Goal: Task Accomplishment & Management: Use online tool/utility

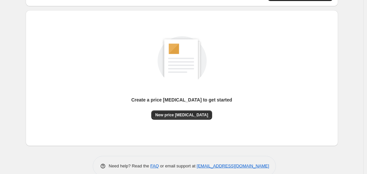
scroll to position [63, 0]
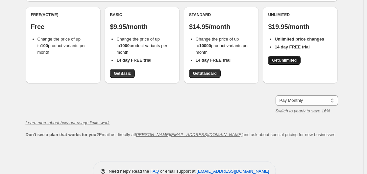
click at [285, 61] on span "Get Unlimited" at bounding box center [284, 60] width 25 height 5
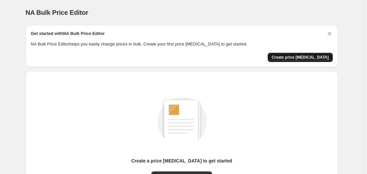
click at [294, 54] on button "Create price [MEDICAL_DATA]" at bounding box center [300, 57] width 65 height 9
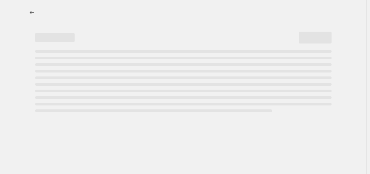
select select "percentage"
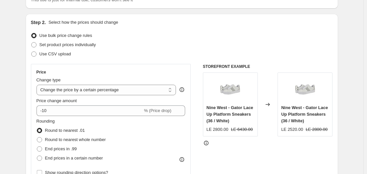
scroll to position [80, 0]
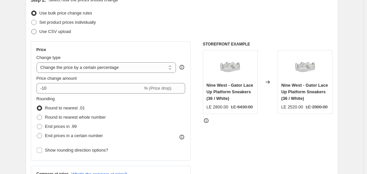
click at [48, 36] on label "Use CSV upload" at bounding box center [51, 31] width 40 height 9
click at [32, 29] on input "Use CSV upload" at bounding box center [31, 29] width 0 height 0
radio input "true"
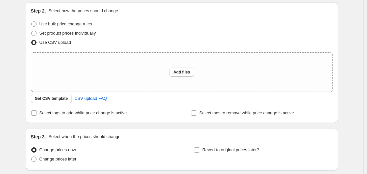
scroll to position [69, 0]
click at [56, 99] on span "Get CSV template" at bounding box center [51, 97] width 33 height 5
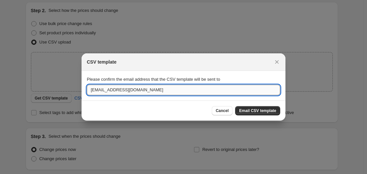
click at [121, 88] on input "fahimetmana@gmail.com" at bounding box center [183, 90] width 193 height 11
paste input "etmana.seller@etmana.com"
type input "etmana.seller@etmana.com"
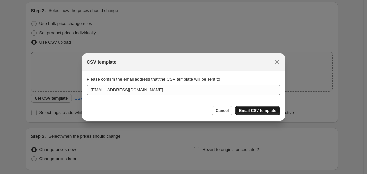
click at [249, 113] on span "Email CSV template" at bounding box center [257, 110] width 37 height 5
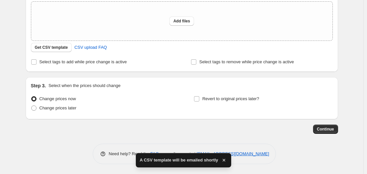
scroll to position [119, 0]
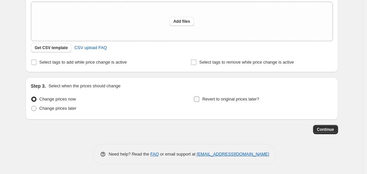
click at [204, 99] on label "Revert to original prices later?" at bounding box center [226, 98] width 65 height 9
click at [199, 99] on input "Revert to original prices later?" at bounding box center [196, 98] width 5 height 5
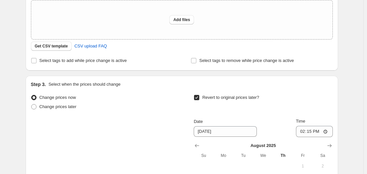
scroll to position [117, 0]
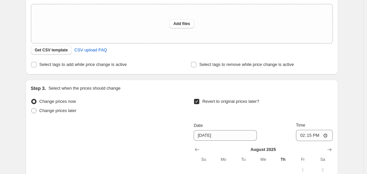
click at [198, 99] on input "Revert to original prices later?" at bounding box center [196, 101] width 5 height 5
checkbox input "false"
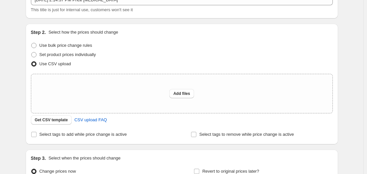
scroll to position [47, 0]
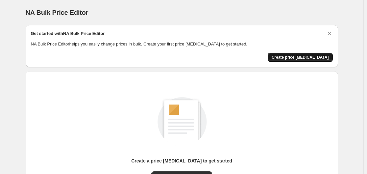
click at [319, 58] on span "Create price [MEDICAL_DATA]" at bounding box center [300, 57] width 57 height 5
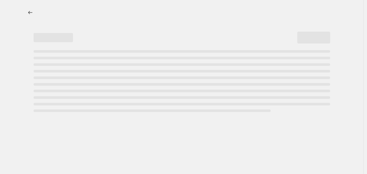
select select "percentage"
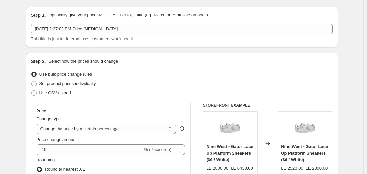
scroll to position [14, 0]
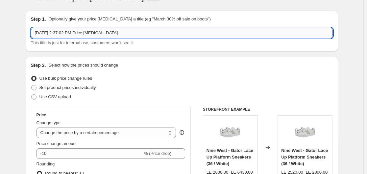
drag, startPoint x: 119, startPoint y: 34, endPoint x: 87, endPoint y: 32, distance: 32.3
click at [87, 32] on input "Aug 21, 2025, 2:37:02 PM Price change job" at bounding box center [182, 33] width 302 height 11
click at [114, 34] on input "Aug 21, 2025, 2:37:02 PM Price change job" at bounding box center [182, 33] width 302 height 11
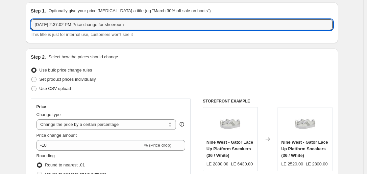
scroll to position [20, 0]
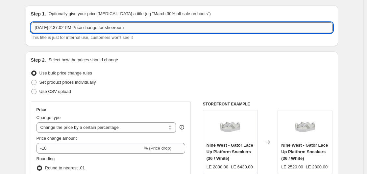
click at [133, 25] on input "Aug 21, 2025, 2:37:02 PM Price change for shoeroom" at bounding box center [182, 27] width 302 height 11
click at [133, 25] on input "[DATE] 2:37:02 PM Price change for shoeroom" at bounding box center [182, 27] width 302 height 11
drag, startPoint x: 133, startPoint y: 25, endPoint x: 126, endPoint y: 28, distance: 7.7
click at [126, 28] on input "[DATE] 2:37:02 PM Price change for shoeroom" at bounding box center [182, 27] width 302 height 11
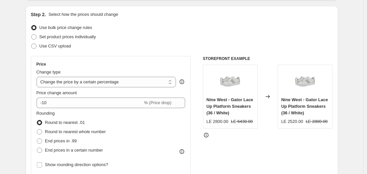
scroll to position [68, 0]
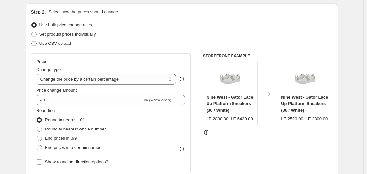
type input "[DATE] 2:37:02 PM Price change for shoeroom"
click at [67, 43] on span "Use CSV upload" at bounding box center [55, 43] width 32 height 5
click at [32, 41] on input "Use CSV upload" at bounding box center [31, 41] width 0 height 0
radio input "true"
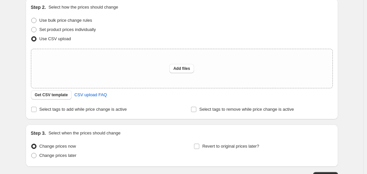
scroll to position [73, 0]
click at [185, 68] on span "Add files" at bounding box center [181, 67] width 17 height 5
type input "C:\fakepath\Shoeroom PRICE..csv"
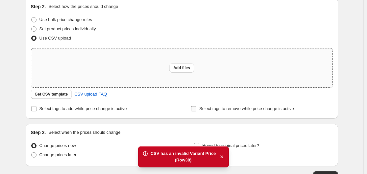
click at [196, 109] on input "Select tags to remove while price change is active" at bounding box center [193, 108] width 5 height 5
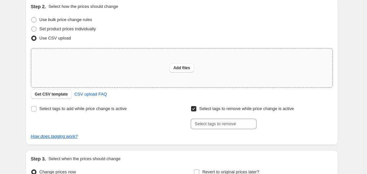
click at [194, 109] on input "Select tags to remove while price change is active" at bounding box center [193, 108] width 5 height 5
checkbox input "false"
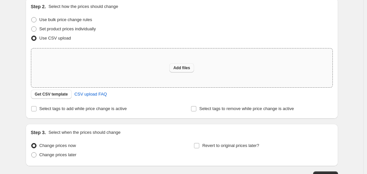
click at [185, 68] on span "Add files" at bounding box center [181, 67] width 17 height 5
type input "C:\fakepath\Shoeroom PRICE..csv"
click at [186, 66] on span "Add files" at bounding box center [181, 67] width 17 height 5
type input "C:\fakepath\Shoeroom PRICE..csv"
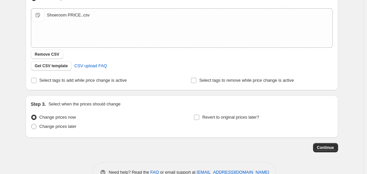
scroll to position [131, 0]
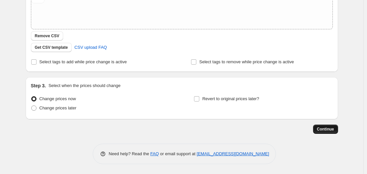
click at [334, 128] on span "Continue" at bounding box center [325, 128] width 17 height 5
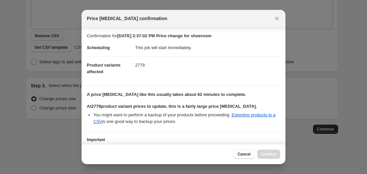
scroll to position [50, 0]
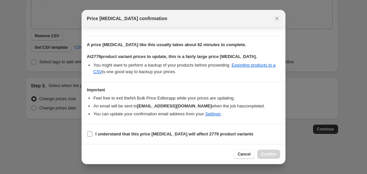
click at [89, 133] on input "I understand that this price change job will affect 2779 product variants" at bounding box center [89, 133] width 5 height 5
checkbox input "true"
click at [261, 155] on button "Confirm" at bounding box center [268, 153] width 23 height 9
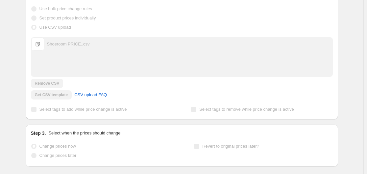
scroll to position [148, 0]
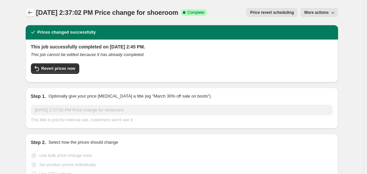
click at [33, 14] on icon "Price change jobs" at bounding box center [30, 12] width 7 height 7
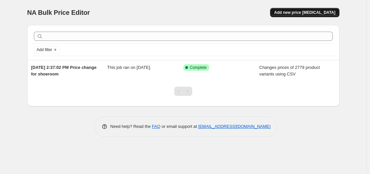
click at [302, 12] on span "Add new price change job" at bounding box center [304, 12] width 61 height 5
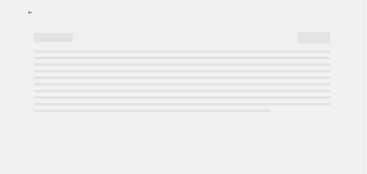
select select "percentage"
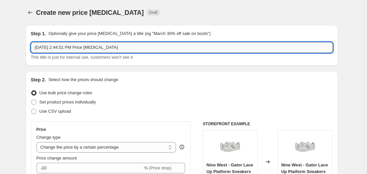
click at [136, 48] on input "Aug 21, 2025, 2:44:51 PM Price change job" at bounding box center [182, 47] width 302 height 11
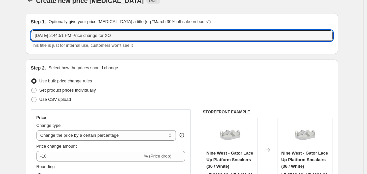
scroll to position [18, 0]
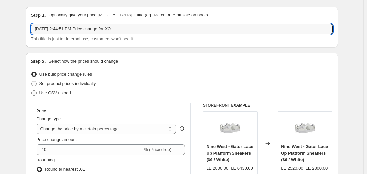
type input "Aug 21, 2025, 2:44:51 PM Price change for XO"
click at [61, 95] on span "Use CSV upload" at bounding box center [55, 92] width 32 height 5
click at [32, 90] on input "Use CSV upload" at bounding box center [31, 90] width 0 height 0
radio input "true"
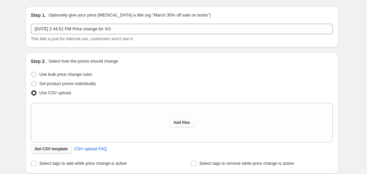
click at [57, 146] on button "Get CSV template" at bounding box center [51, 148] width 41 height 9
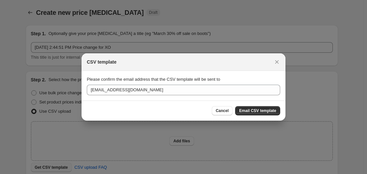
scroll to position [0, 0]
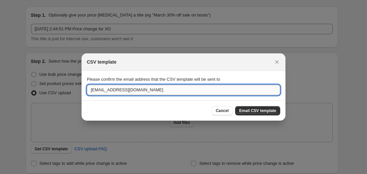
click at [122, 91] on input "fahimetmana@gmail.com" at bounding box center [183, 90] width 193 height 11
paste input "etmana.seller@etmana"
type input "etmana.seller@etmana.com"
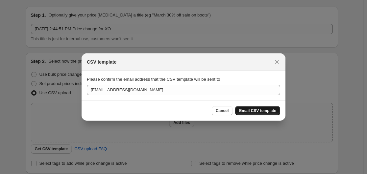
click at [255, 110] on span "Email CSV template" at bounding box center [257, 110] width 37 height 5
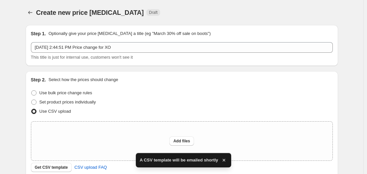
scroll to position [18, 0]
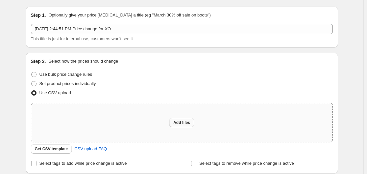
click at [184, 119] on button "Add files" at bounding box center [181, 122] width 25 height 9
type input "C:\fakepath\Xo qty price.csv"
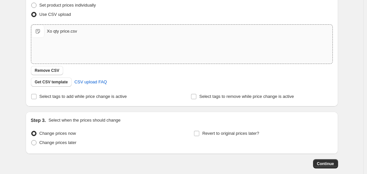
scroll to position [131, 0]
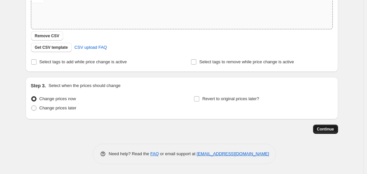
click at [327, 131] on span "Continue" at bounding box center [325, 128] width 17 height 5
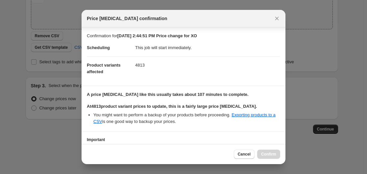
scroll to position [50, 0]
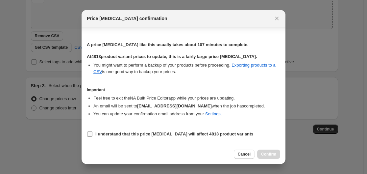
click at [101, 134] on b "I understand that this price change job will affect 4813 product variants" at bounding box center [174, 133] width 158 height 5
click at [92, 134] on input "I understand that this price change job will affect 4813 product variants" at bounding box center [89, 133] width 5 height 5
checkbox input "true"
click at [268, 153] on span "Confirm" at bounding box center [268, 153] width 15 height 5
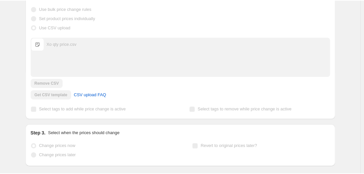
scroll to position [148, 0]
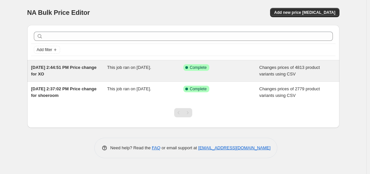
click at [84, 65] on span "[DATE] 2:44:51 PM Price change for XO" at bounding box center [63, 71] width 65 height 12
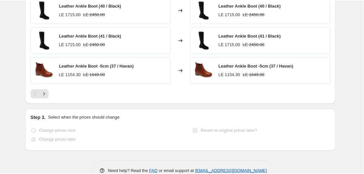
scroll to position [375, 0]
